Goal: Task Accomplishment & Management: Use online tool/utility

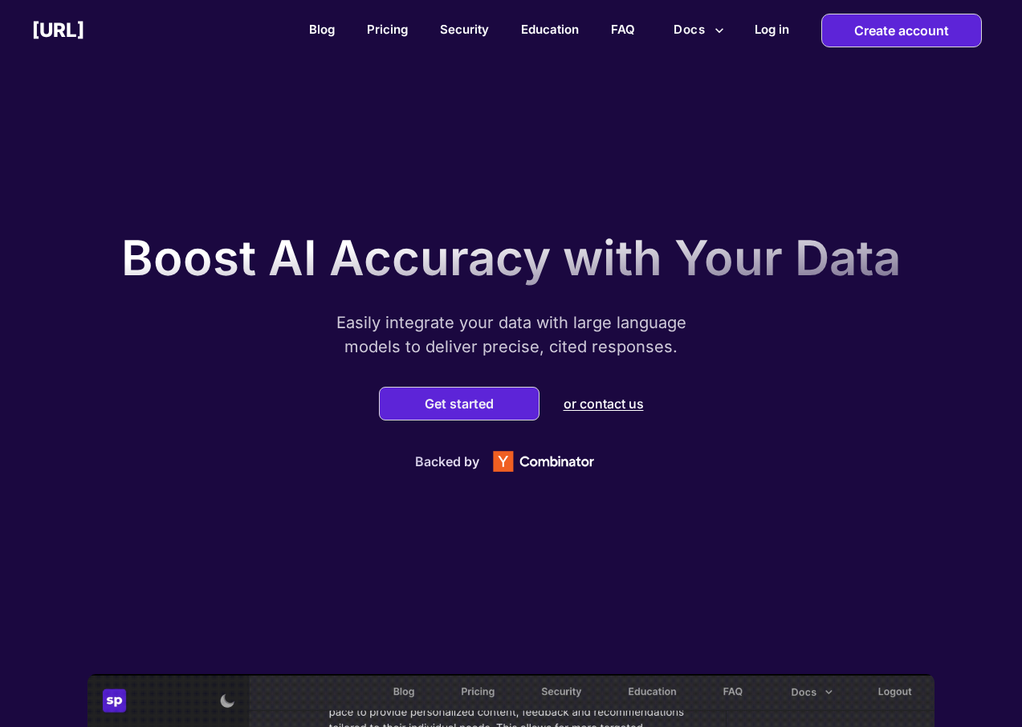
drag, startPoint x: 203, startPoint y: 324, endPoint x: 71, endPoint y: 338, distance: 132.4
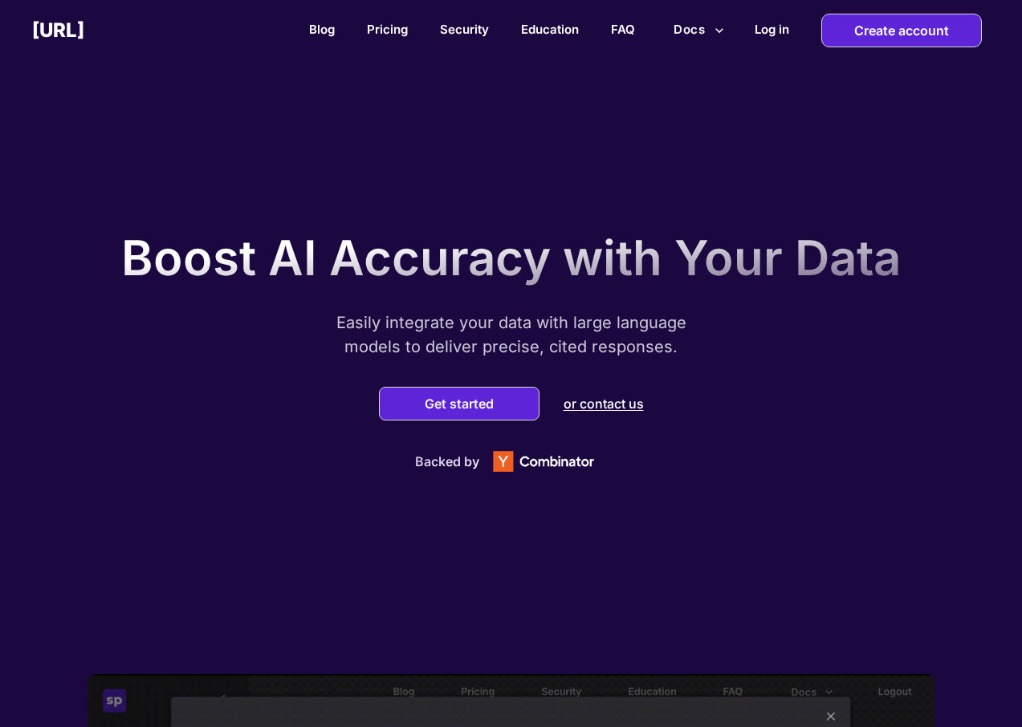
click at [67, 339] on div "Boost AI Accuracy with Your Data Easily integrate your data with large language…" at bounding box center [511, 347] width 1022 height 654
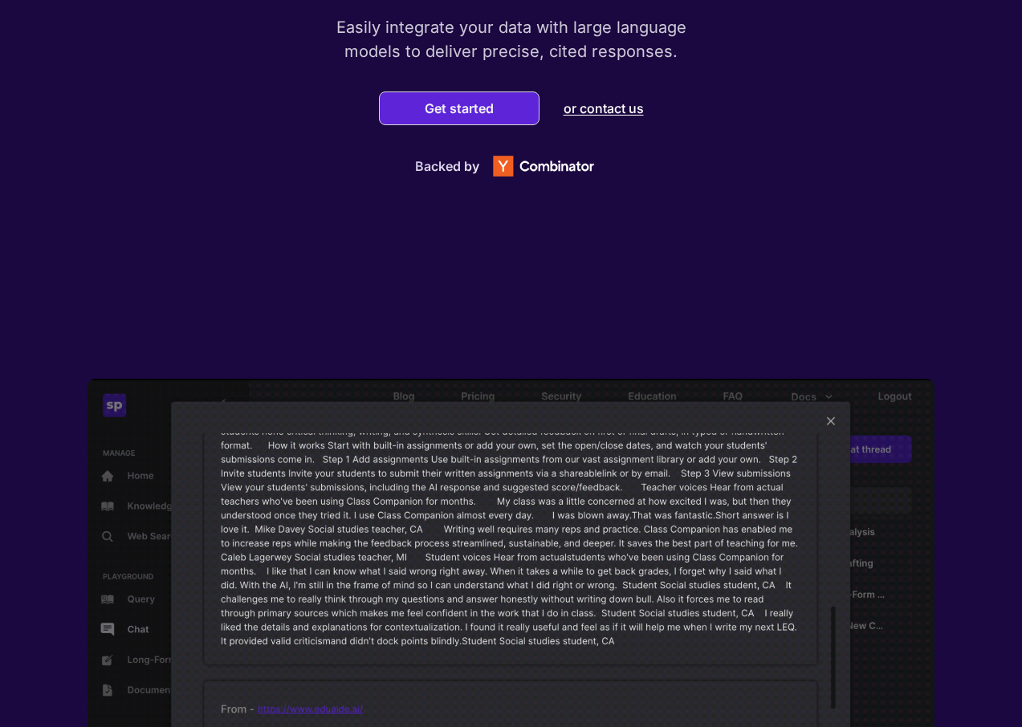
scroll to position [161, 0]
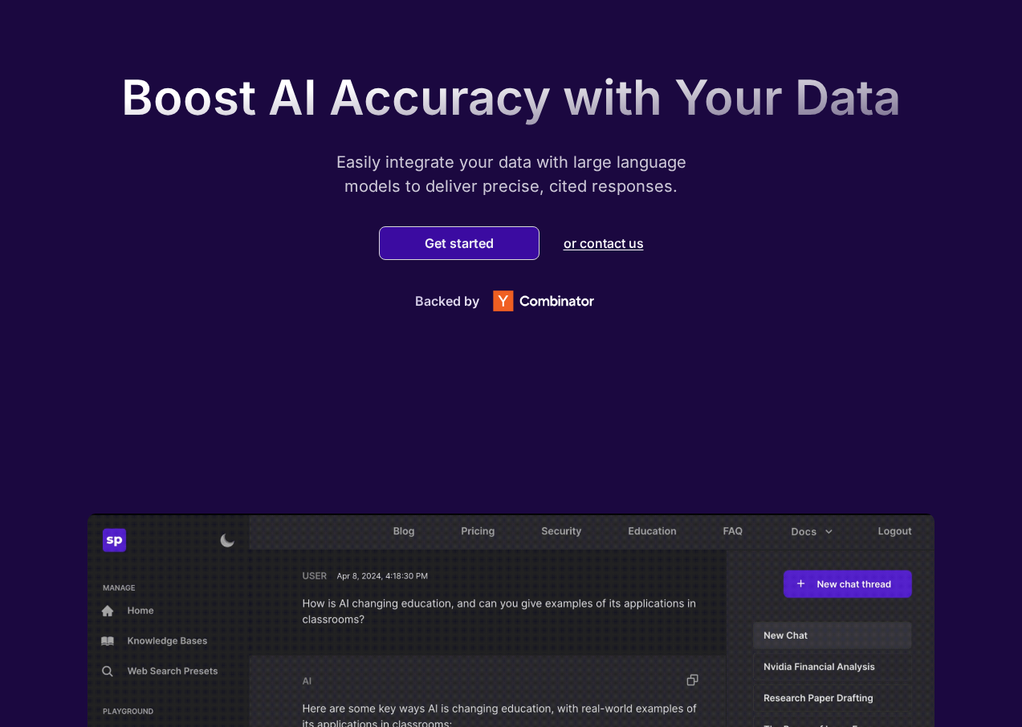
click at [445, 244] on button "Get started" at bounding box center [459, 243] width 79 height 16
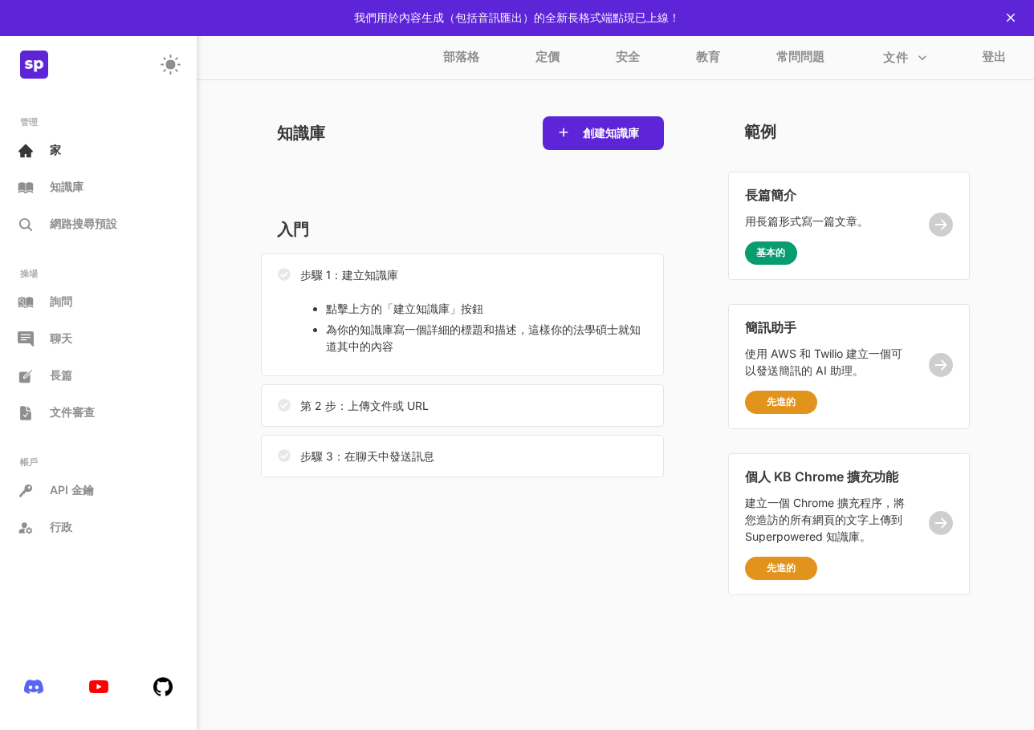
click at [483, 194] on div "知識庫 創建知識庫" at bounding box center [462, 157] width 403 height 82
click at [600, 22] on font "我們用於內容生成（包括音訊匯出）的全新長格式端點現已上線！" at bounding box center [517, 17] width 326 height 14
click at [612, 131] on font "創建知識庫" at bounding box center [611, 133] width 56 height 14
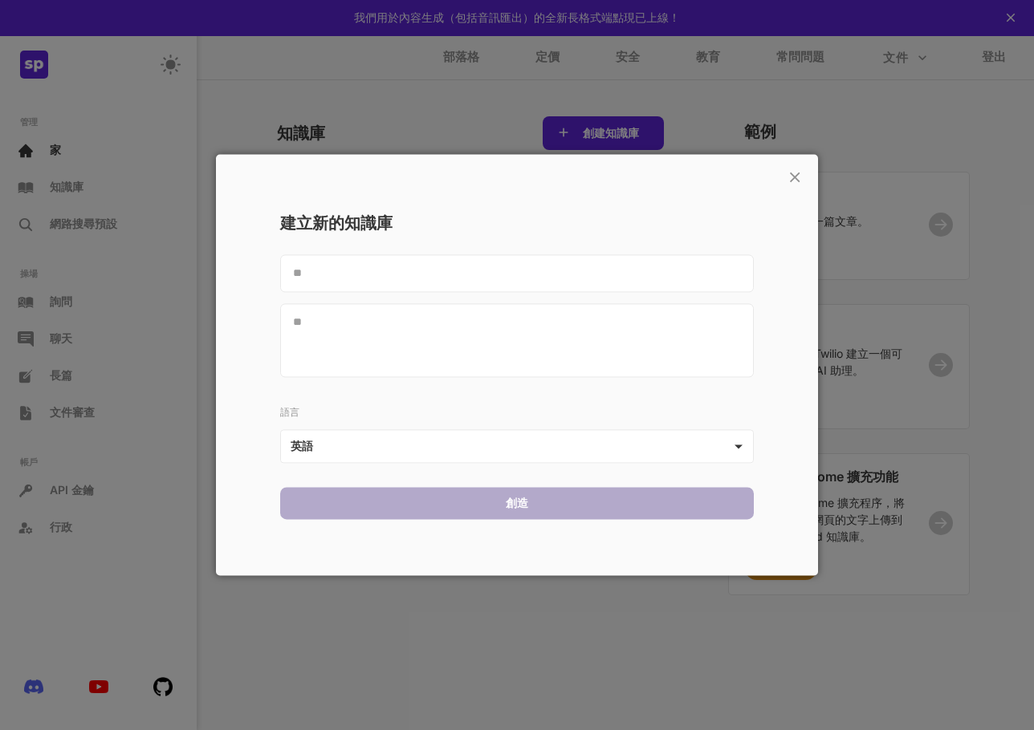
click at [552, 477] on div "建立新的知識庫 語言 英語 ** 創造" at bounding box center [517, 372] width 522 height 327
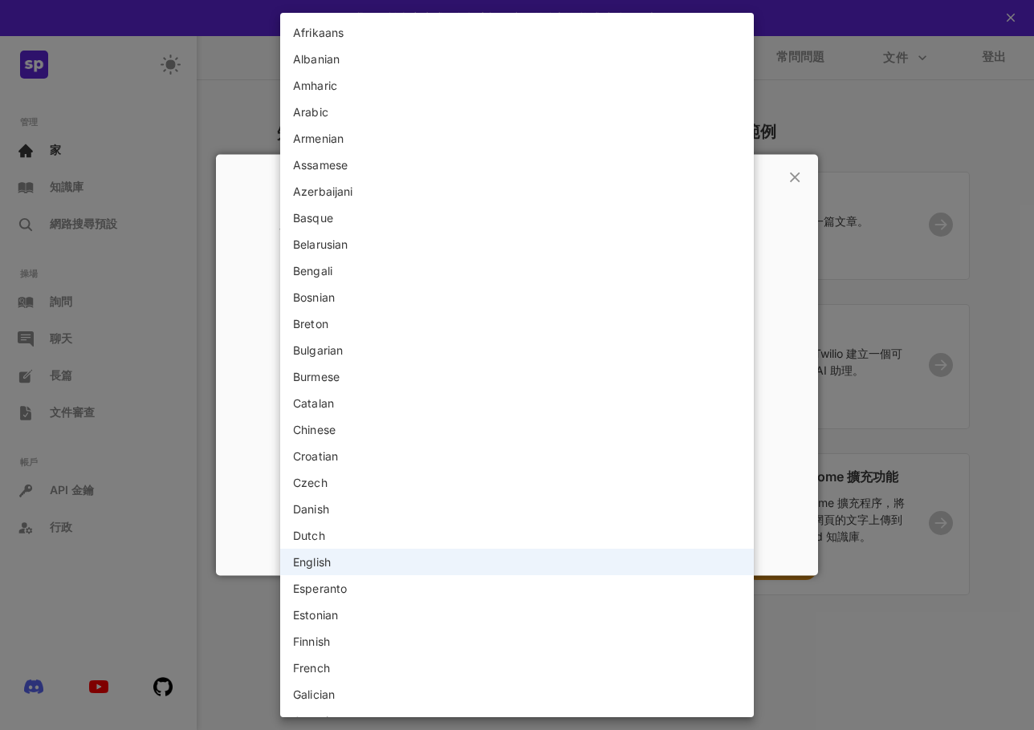
click at [560, 453] on body "此 Web 應用程式未針對小螢幕進行最佳化。請使用較大的畫面檢視此 Web 應用。 我們用於內容生成（包括音訊匯出）的全新長格式端點現已上線！ 部落格 定價 …" at bounding box center [517, 365] width 1034 height 730
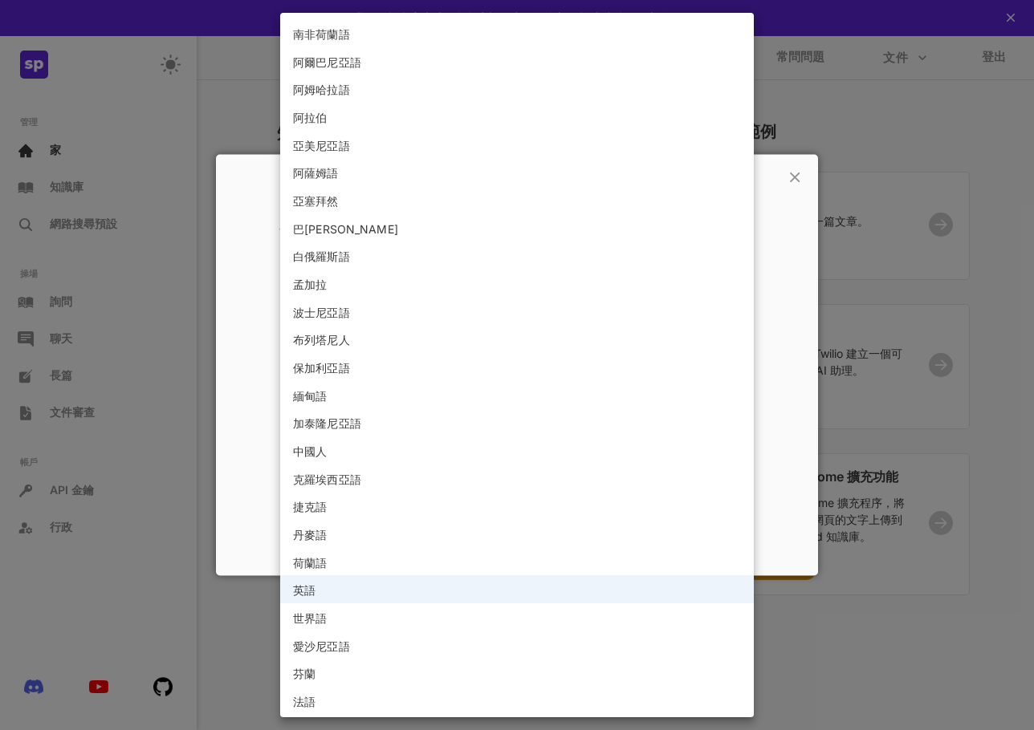
click at [880, 191] on div at bounding box center [517, 365] width 1034 height 730
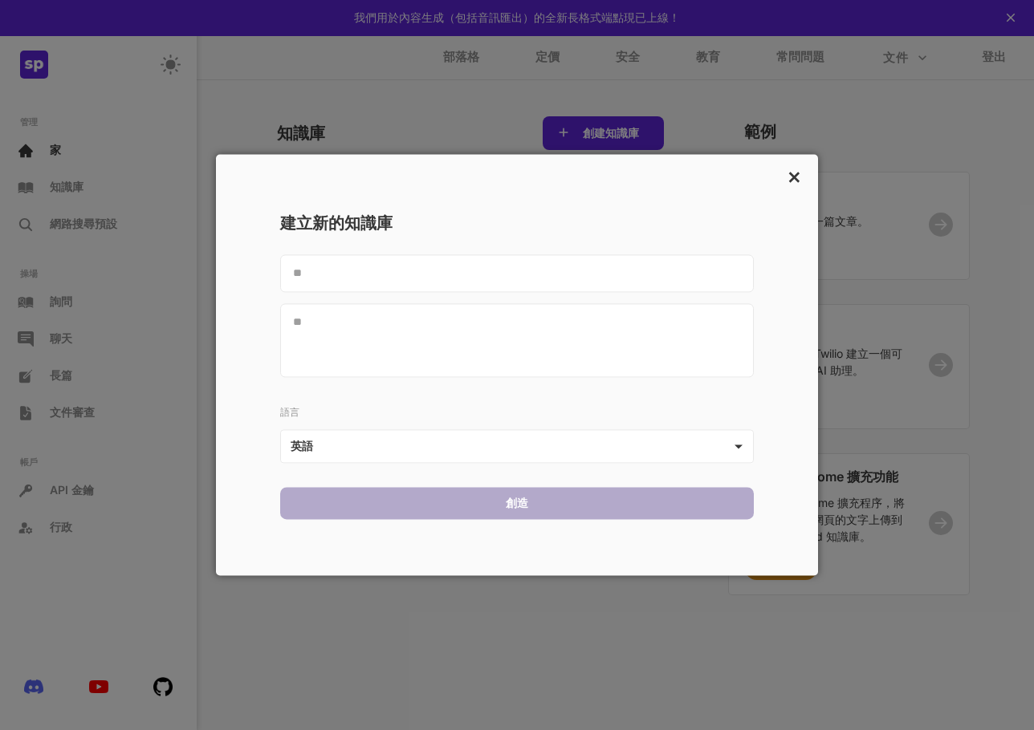
drag, startPoint x: 778, startPoint y: 177, endPoint x: 787, endPoint y: 174, distance: 9.4
click at [780, 175] on div "×" at bounding box center [781, 177] width 41 height 31
click at [795, 173] on font "×" at bounding box center [794, 175] width 15 height 27
